Goal: Task Accomplishment & Management: Manage account settings

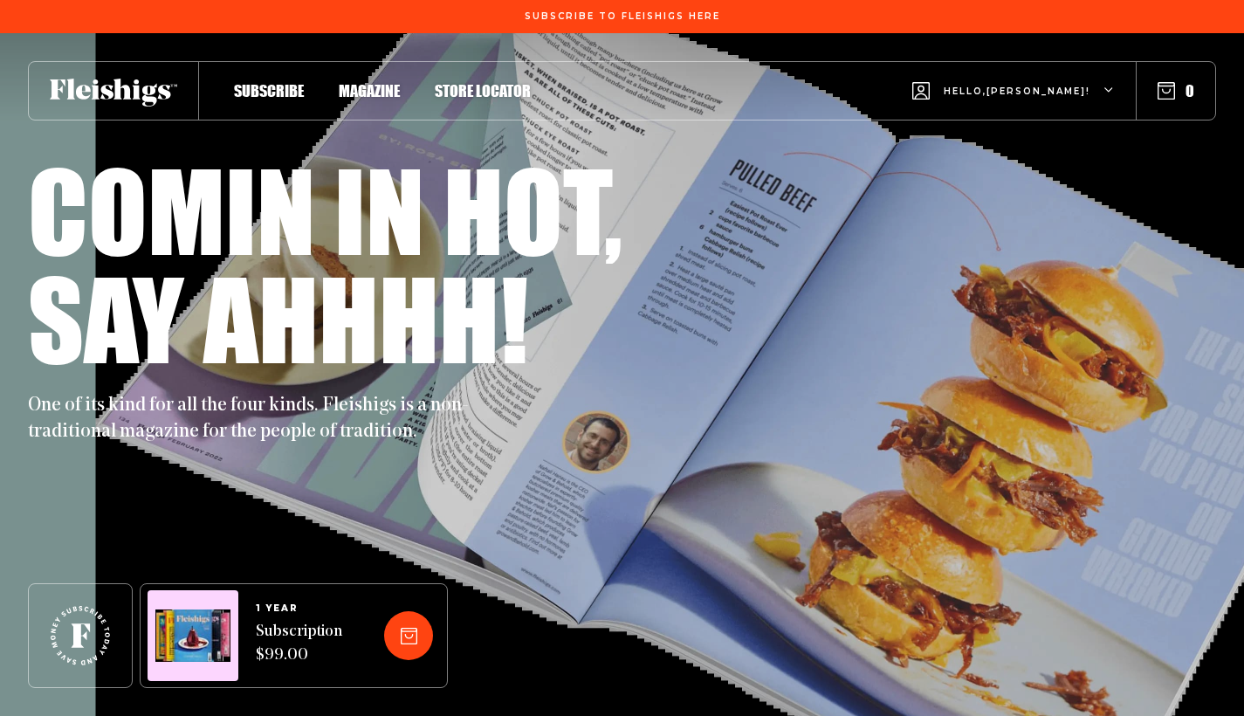
click at [1049, 91] on span "Hello, [PERSON_NAME] !" at bounding box center [1017, 105] width 147 height 41
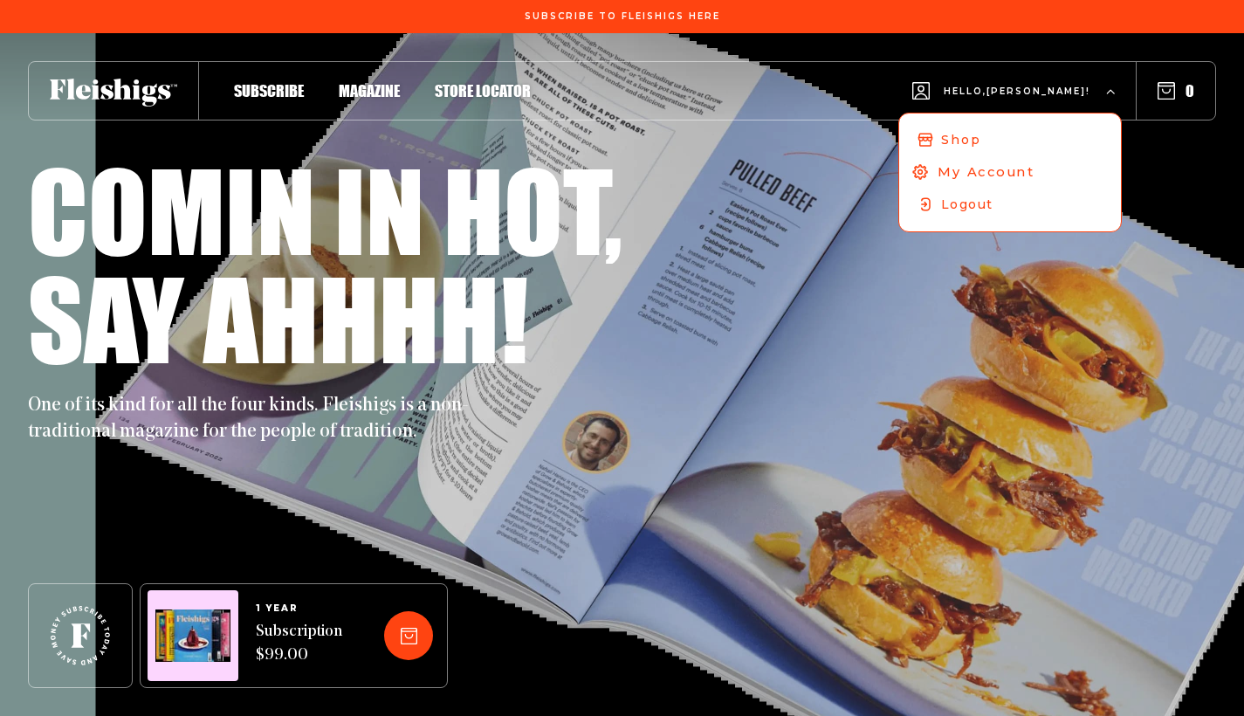
click at [1035, 175] on span "My Account" at bounding box center [986, 171] width 97 height 19
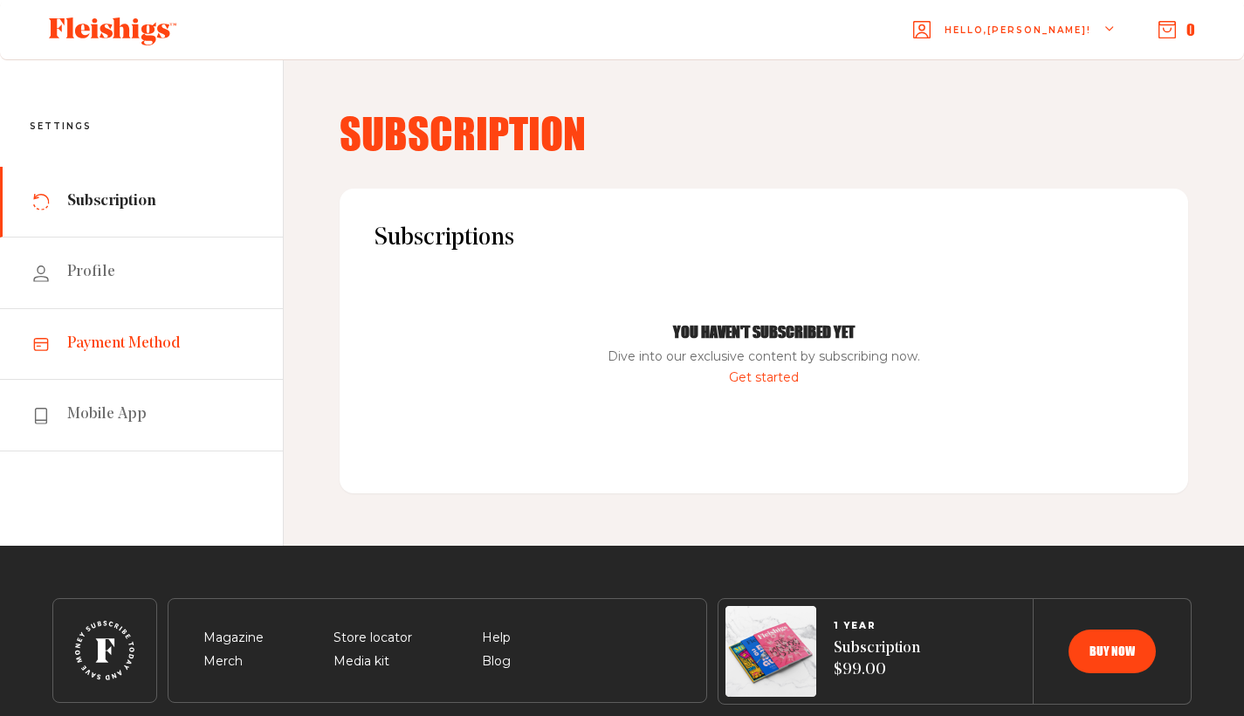
click at [150, 340] on span "Payment Method" at bounding box center [124, 344] width 114 height 21
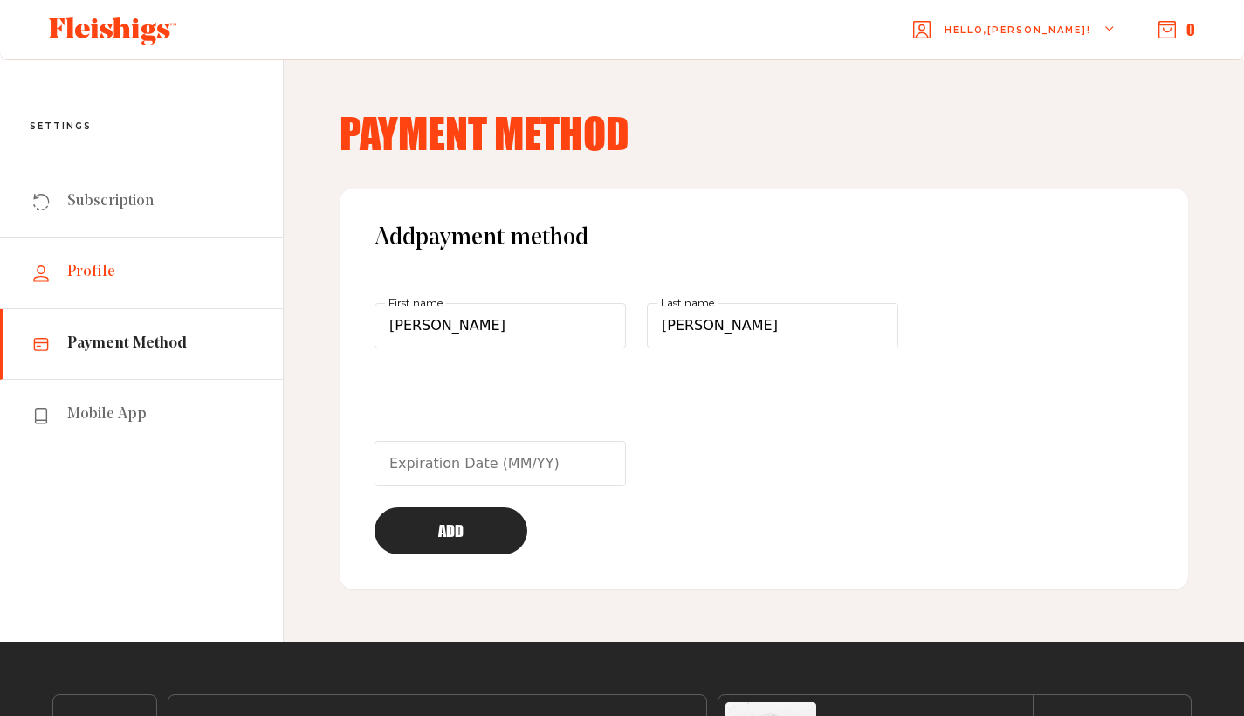
click at [87, 263] on span "Profile" at bounding box center [91, 272] width 48 height 21
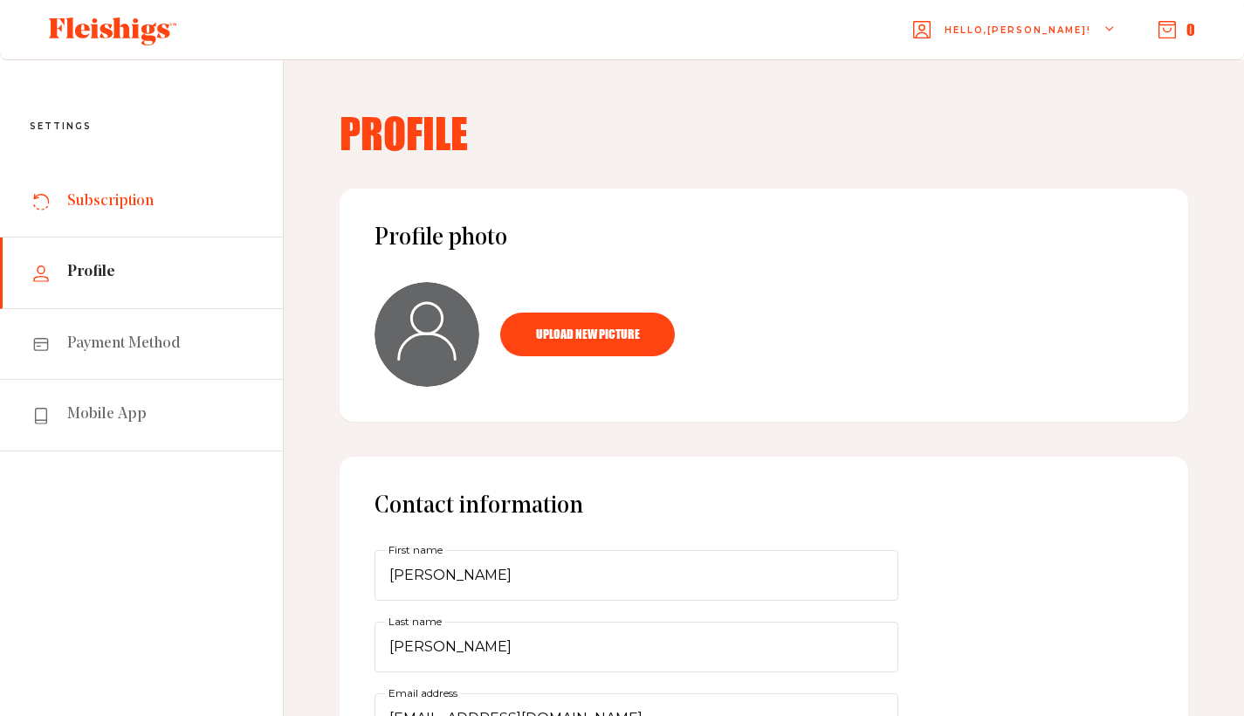
click at [120, 210] on span "Subscription" at bounding box center [110, 201] width 86 height 21
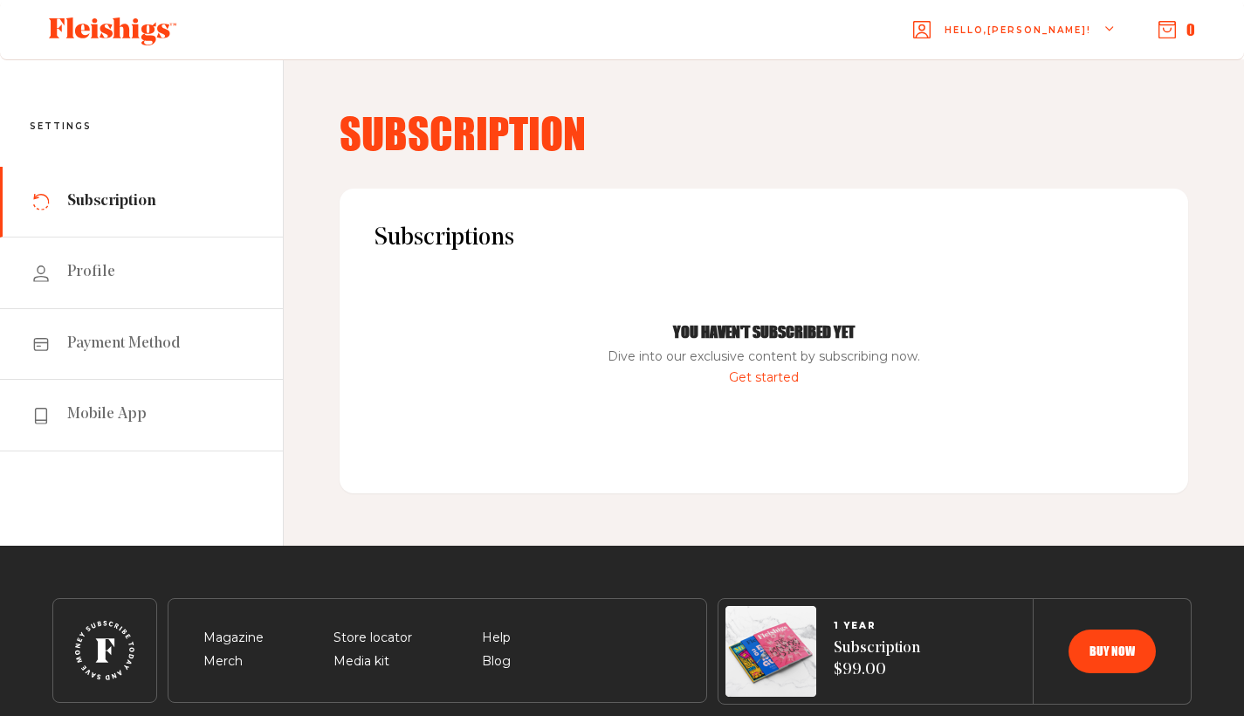
click at [754, 375] on link "Get started" at bounding box center [764, 377] width 70 height 16
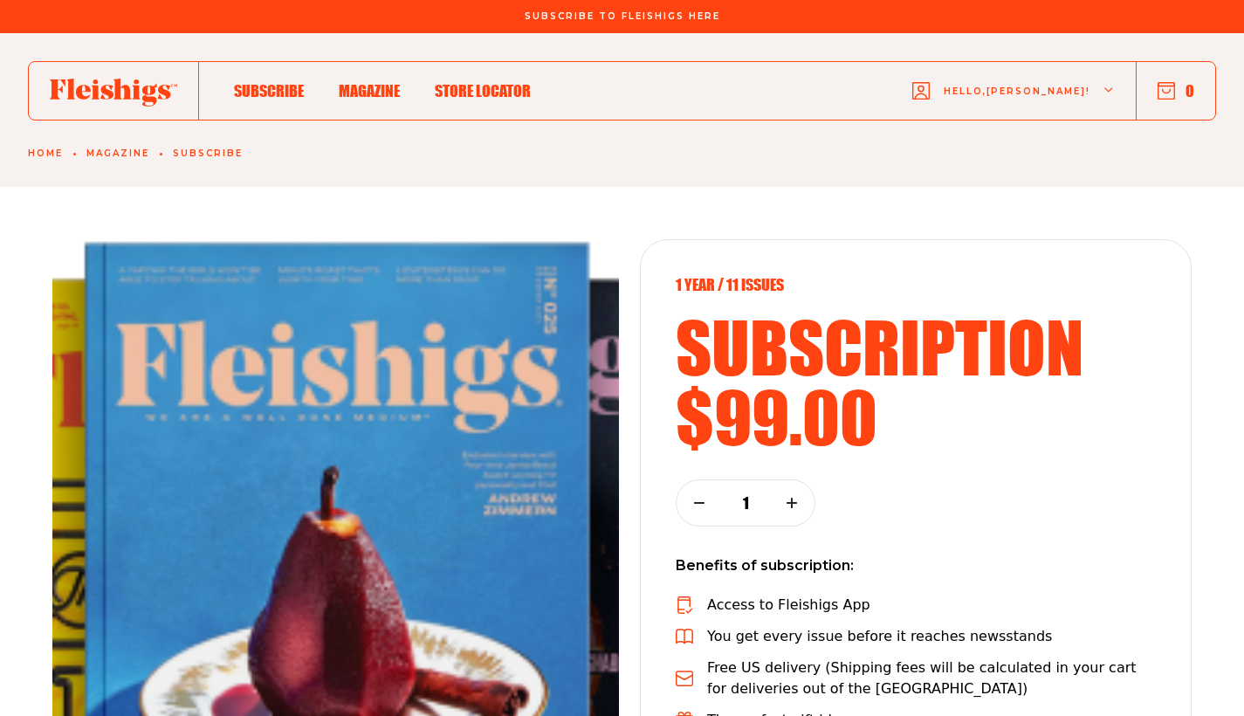
scroll to position [98, 0]
